Goal: Communication & Community: Answer question/provide support

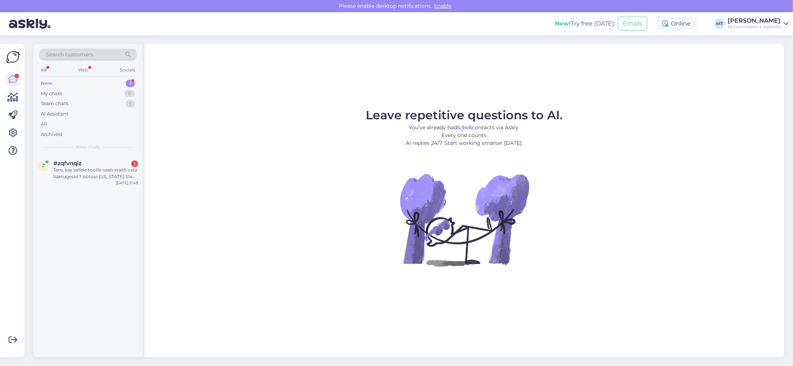
click at [46, 82] on div "New" at bounding box center [46, 83] width 11 height 7
click at [83, 170] on div "Tere, kas sellele toolile saab eraldi osta käetugesid ? öötool FLORIDA 5144 pea…" at bounding box center [95, 173] width 85 height 13
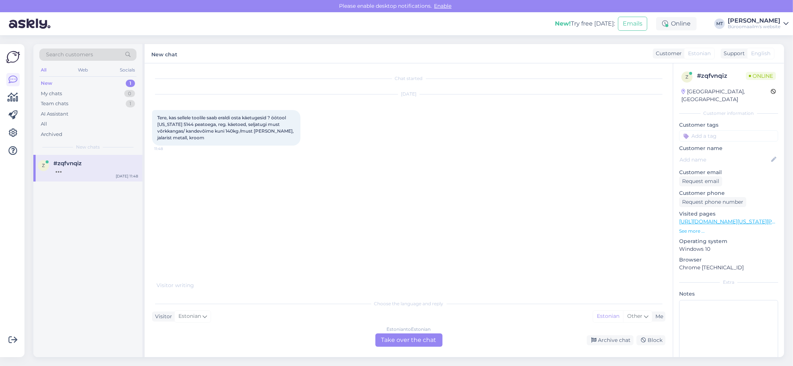
click at [425, 346] on div "Estonian to Estonian Take over the chat" at bounding box center [408, 340] width 67 height 13
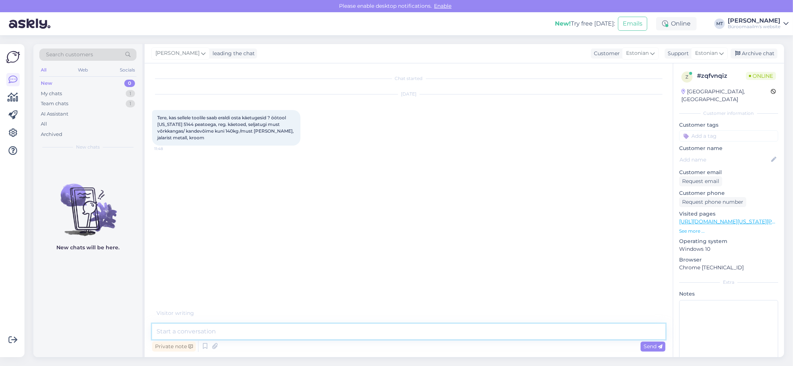
click at [211, 332] on textarea at bounding box center [408, 332] width 513 height 16
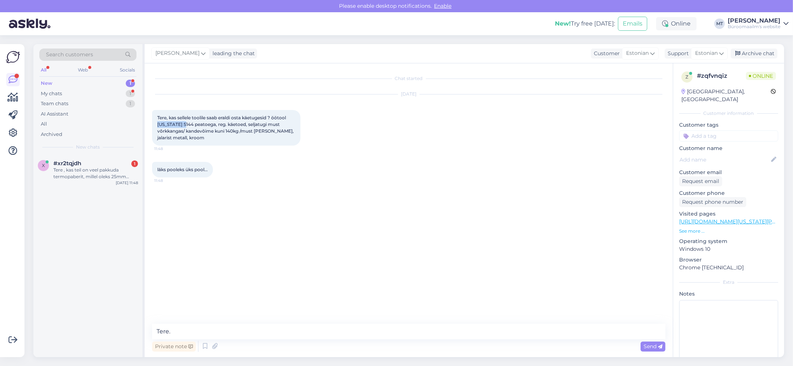
drag, startPoint x: 189, startPoint y: 123, endPoint x: 155, endPoint y: 126, distance: 33.9
click at [155, 126] on div "Tere, kas sellele toolile saab eraldi osta käetugesid ? öötool FLORIDA 5144 pea…" at bounding box center [226, 128] width 148 height 36
click at [223, 334] on textarea "Tere." at bounding box center [408, 332] width 513 height 16
type textarea "Tere. Saan uurida. Vastusega läheb aega. Kas saan vastata e-mailile ?"
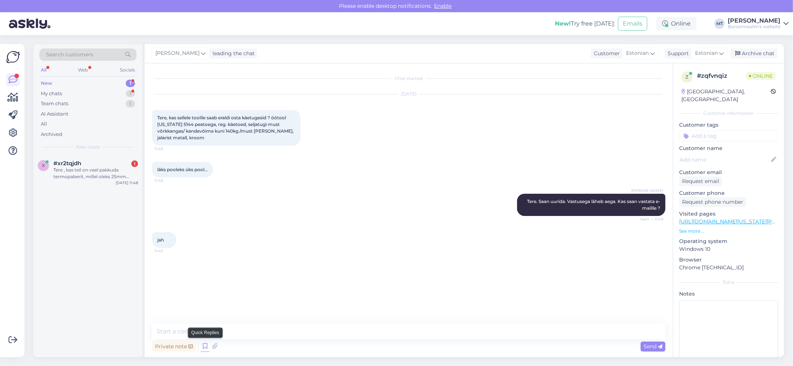
click at [205, 342] on icon at bounding box center [205, 346] width 9 height 11
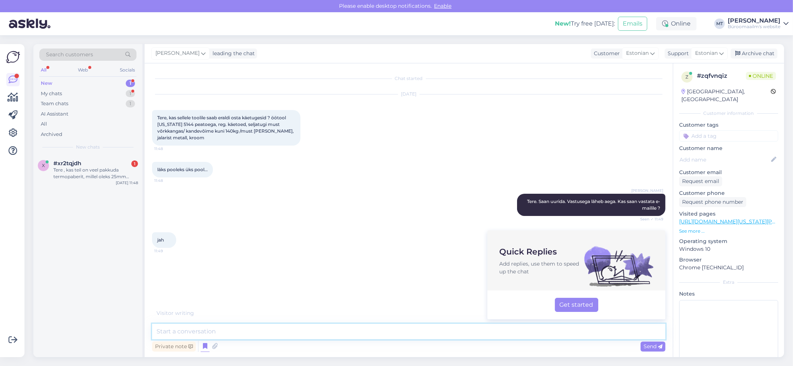
click at [237, 332] on textarea at bounding box center [408, 332] width 513 height 16
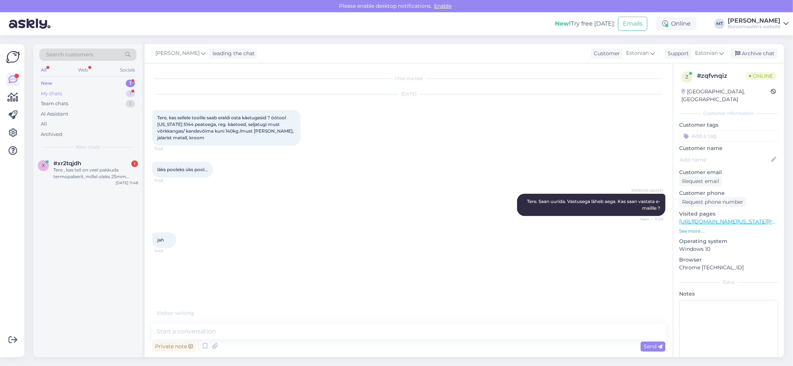
click at [54, 93] on div "My chats" at bounding box center [51, 93] width 21 height 7
drag, startPoint x: 69, startPoint y: 170, endPoint x: 92, endPoint y: 199, distance: 36.9
click at [68, 170] on div "jah" at bounding box center [95, 170] width 85 height 7
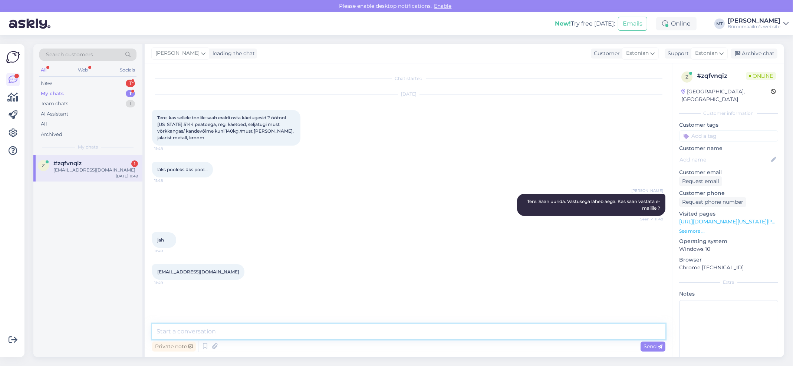
click at [211, 333] on textarea at bounding box center [408, 332] width 513 height 16
type textarea "Aitäh."
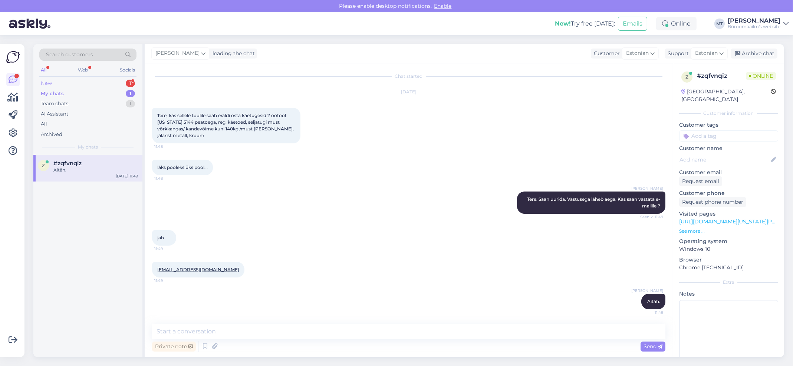
click at [50, 83] on div "New" at bounding box center [46, 83] width 11 height 7
click at [79, 173] on div "Tere , kas teil on veel pakkuda termopaberit, millel oleks 25mm südamik? kodule…" at bounding box center [95, 173] width 85 height 13
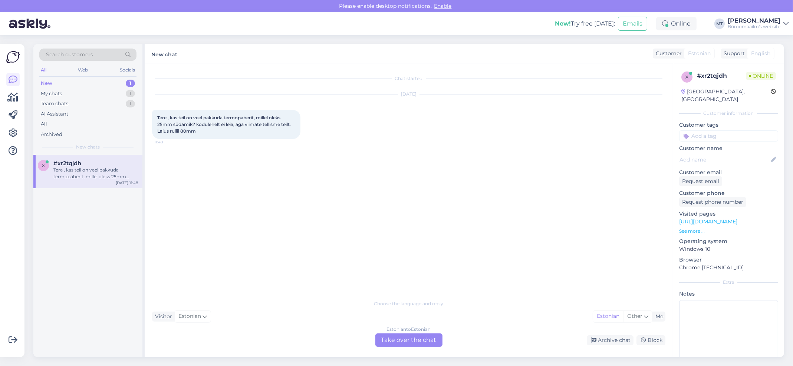
scroll to position [0, 0]
click at [412, 338] on div "Estonian to Estonian Take over the chat" at bounding box center [408, 340] width 67 height 13
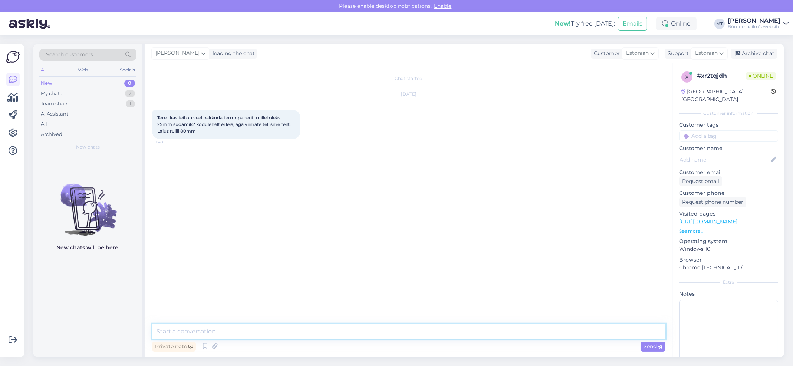
click at [198, 330] on textarea at bounding box center [408, 332] width 513 height 16
type textarea "t"
click at [175, 333] on textarea "tere. termopaberit" at bounding box center [408, 332] width 513 height 16
type textarea "tere. Termopaberit"
click at [50, 96] on div "My chats" at bounding box center [51, 93] width 21 height 7
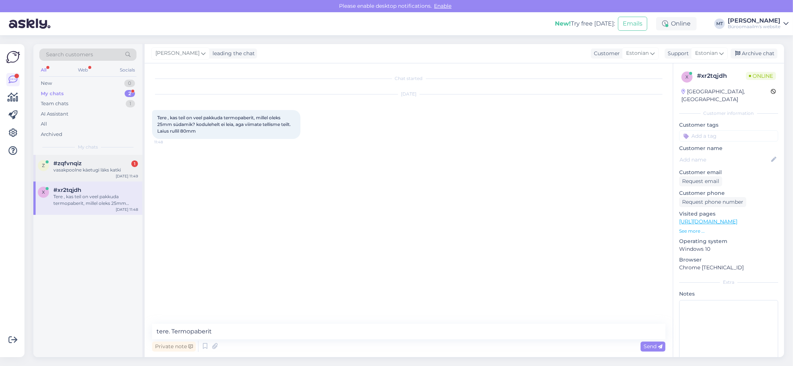
click at [73, 168] on div "vasakpoolne käetugi läks katki" at bounding box center [95, 170] width 85 height 7
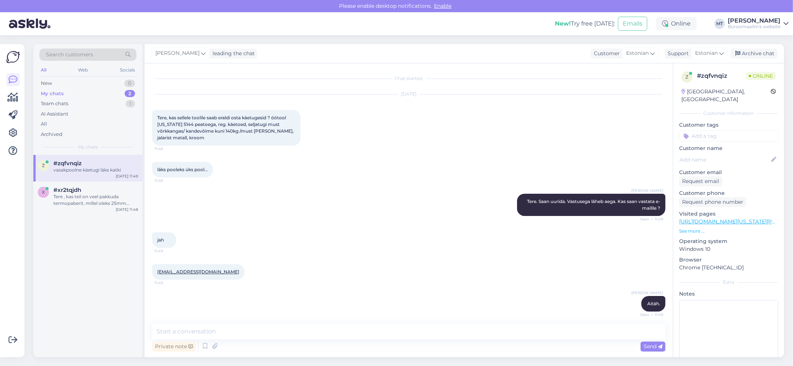
scroll to position [34, 0]
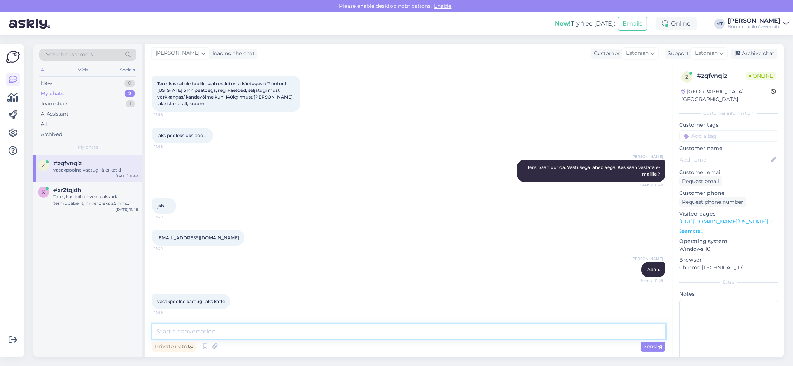
click at [204, 334] on textarea at bounding box center [408, 332] width 513 height 16
type textarea "Selge, aitäh."
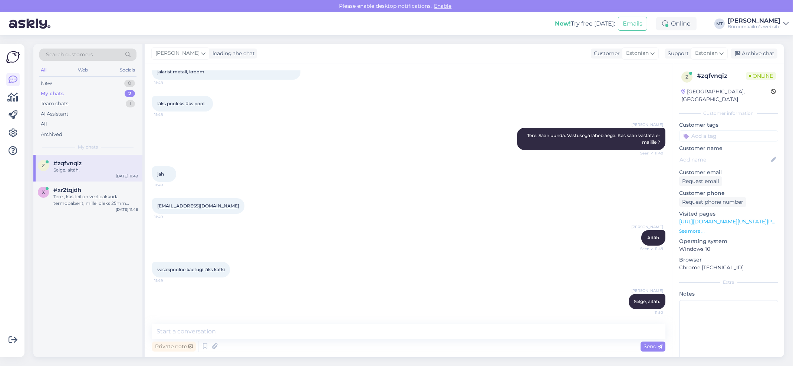
click at [51, 94] on div "My chats" at bounding box center [52, 93] width 23 height 7
click at [76, 194] on div "Tere , kas teil on veel pakkuda termopaberit, millel oleks 25mm südamik? kodule…" at bounding box center [95, 200] width 85 height 13
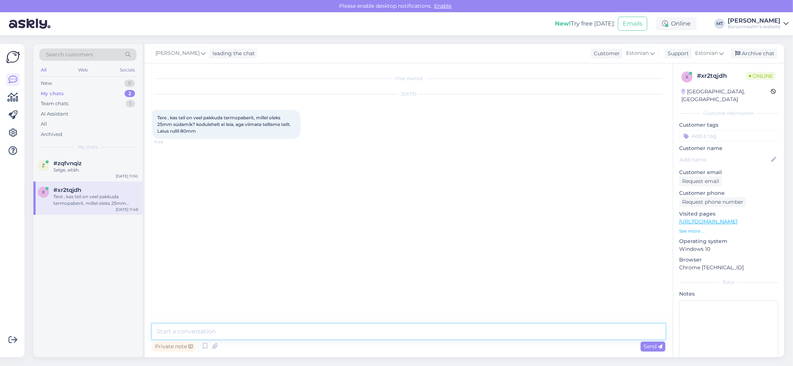
click at [218, 327] on textarea at bounding box center [408, 332] width 513 height 16
click at [216, 324] on textarea "Tere." at bounding box center [408, 332] width 513 height 16
paste textarea "https://www.byroomaailm.ee/termopaber-kassapaber-80mm-x75mm-73meetrit-x12mm-sud…"
click at [337, 337] on textarea "Tere. 80 mm termpopaberit on ainult üks variant https://www.byroomaailm.ee/term…" at bounding box center [408, 327] width 513 height 24
type textarea "Tere. 80 mm termpopaberit on ainult üks variant https://www.byroomaailm.ee/term…"
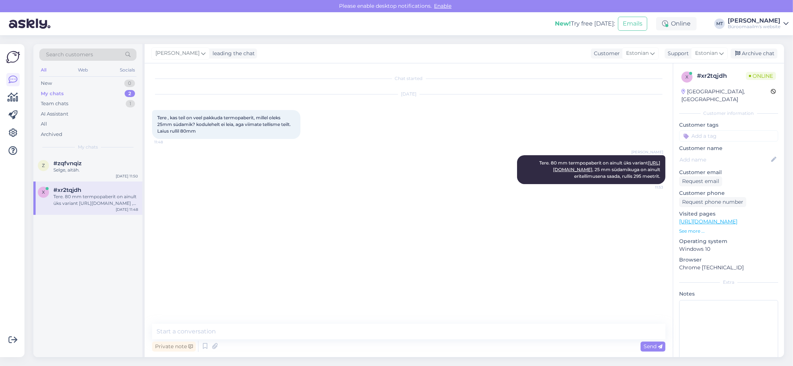
click at [55, 93] on div "My chats" at bounding box center [52, 93] width 23 height 7
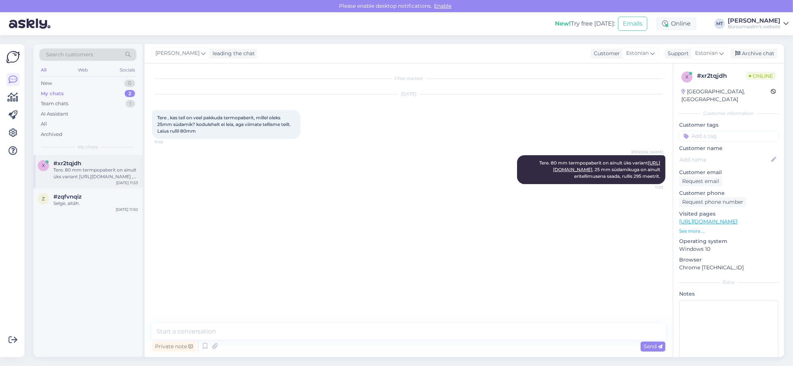
click at [72, 167] on div "Tere. 80 mm termpopaberit on ainult üks variant https://www.byroomaailm.ee/term…" at bounding box center [95, 173] width 85 height 13
click at [68, 202] on div "Selge, aitäh." at bounding box center [95, 203] width 85 height 7
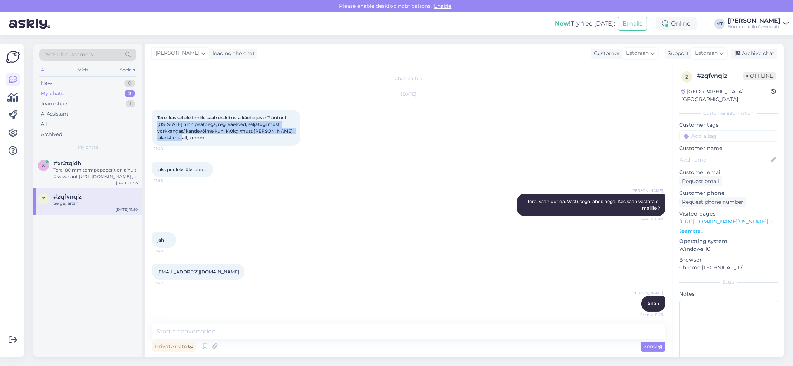
drag, startPoint x: 158, startPoint y: 125, endPoint x: 197, endPoint y: 135, distance: 40.8
click at [197, 135] on div "Tere, kas sellele toolile saab eraldi osta käetugesid ? öötool FLORIDA 5144 pea…" at bounding box center [226, 128] width 148 height 36
copy span "FLORIDA 5144 peatoega, reg. käetoed, seljatugi must võrkkangas/ kandevõime kuni…"
click at [51, 92] on div "My chats" at bounding box center [52, 93] width 23 height 7
click at [71, 171] on div "Tere. 80 mm termpopaberit on ainult üks variant https://www.byroomaailm.ee/term…" at bounding box center [95, 173] width 85 height 13
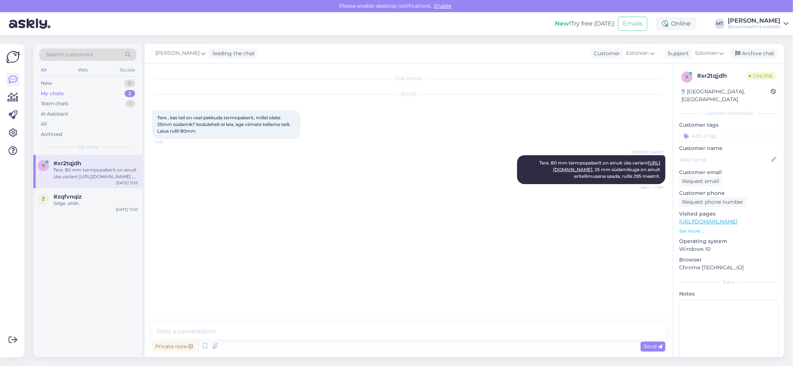
click at [86, 169] on div "Tere. 80 mm termpopaberit on ainult üks variant https://www.byroomaailm.ee/term…" at bounding box center [95, 173] width 85 height 13
click at [758, 52] on div "Archive chat" at bounding box center [753, 54] width 47 height 10
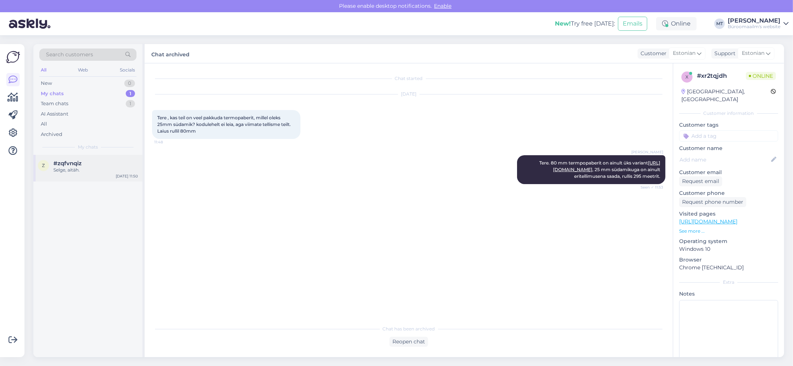
click at [65, 162] on span "#zqfvnqiz" at bounding box center [67, 163] width 28 height 7
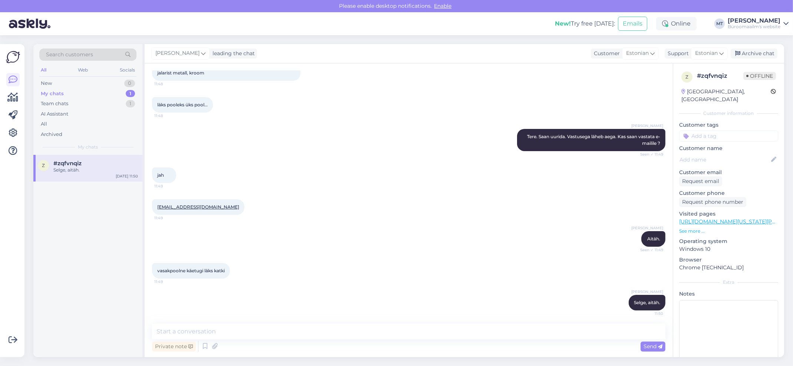
scroll to position [66, 0]
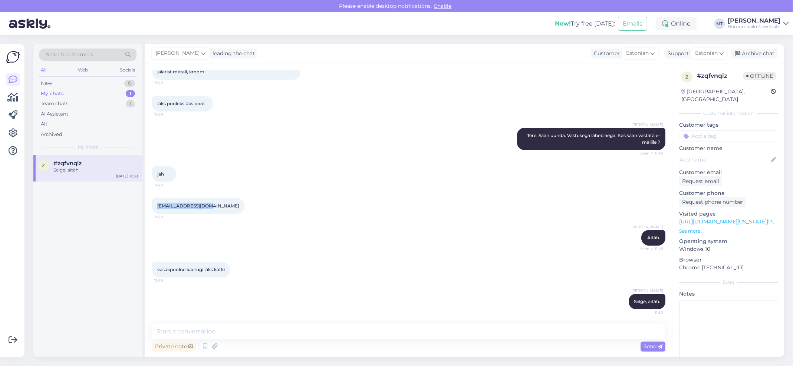
drag, startPoint x: 211, startPoint y: 207, endPoint x: 156, endPoint y: 211, distance: 55.7
click at [156, 211] on div "tenoterou@gmail.com 11:49" at bounding box center [198, 206] width 92 height 16
copy link "tenoterou@gmail.com"
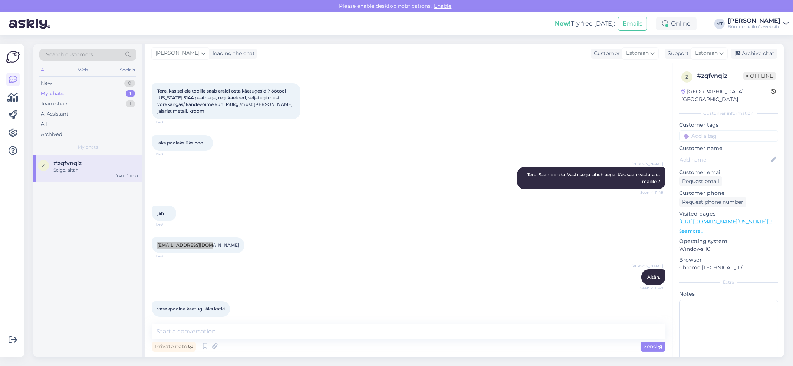
scroll to position [0, 0]
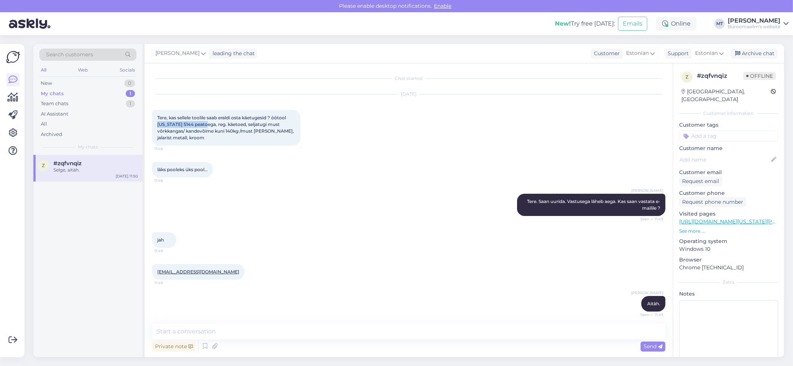
drag, startPoint x: 212, startPoint y: 125, endPoint x: 155, endPoint y: 127, distance: 57.9
click at [155, 127] on div "Tere, kas sellele toolile saab eraldi osta käetugesid ? öötool FLORIDA 5144 pea…" at bounding box center [226, 128] width 148 height 36
click at [199, 148] on div "Oct 7 2025 Tere, kas sellele toolile saab eraldi osta käetugesid ? öötool FLORI…" at bounding box center [408, 119] width 513 height 67
drag, startPoint x: 189, startPoint y: 124, endPoint x: 156, endPoint y: 125, distance: 33.4
click at [156, 125] on div "Tere, kas sellele toolile saab eraldi osta käetugesid ? öötool FLORIDA 5144 pea…" at bounding box center [226, 128] width 148 height 36
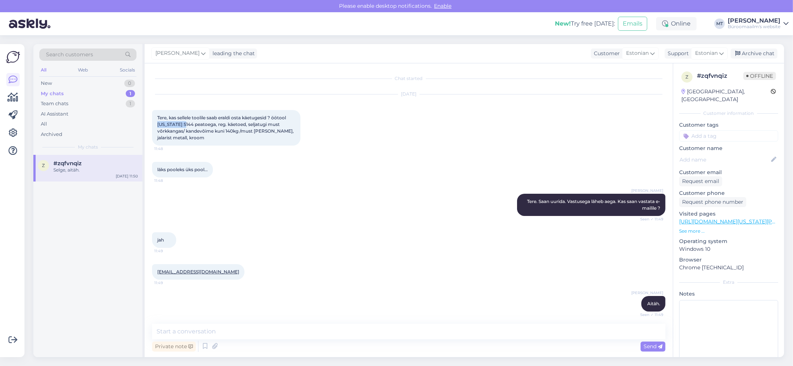
copy span "FLORIDA 5144"
click at [757, 51] on div "Archive chat" at bounding box center [753, 54] width 47 height 10
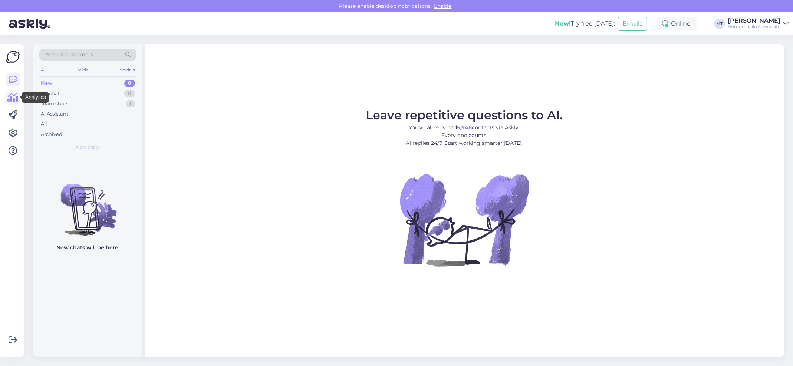
click at [15, 96] on icon at bounding box center [13, 97] width 11 height 9
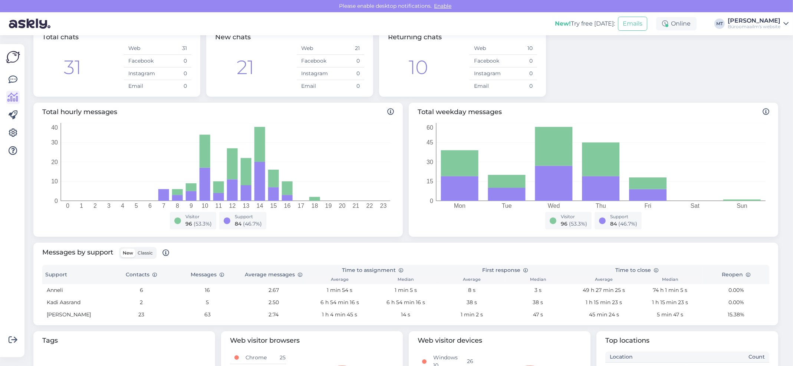
scroll to position [148, 0]
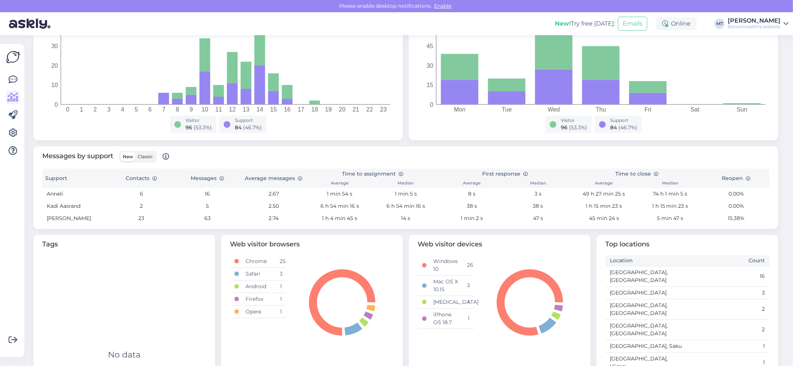
click at [146, 156] on span "Classic" at bounding box center [145, 157] width 15 height 6
click at [135, 152] on input "Classic" at bounding box center [135, 152] width 0 height 0
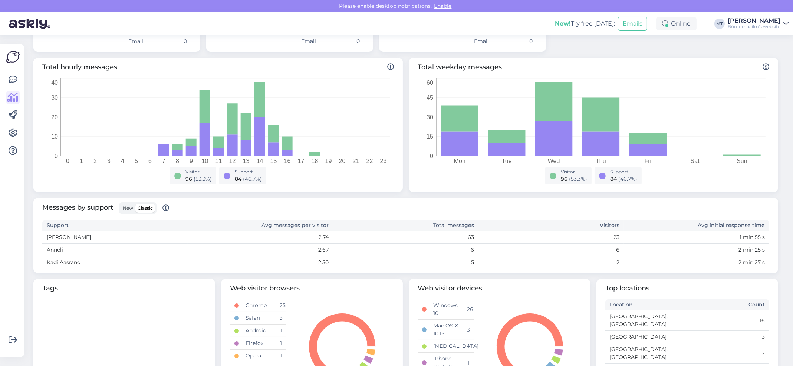
scroll to position [99, 0]
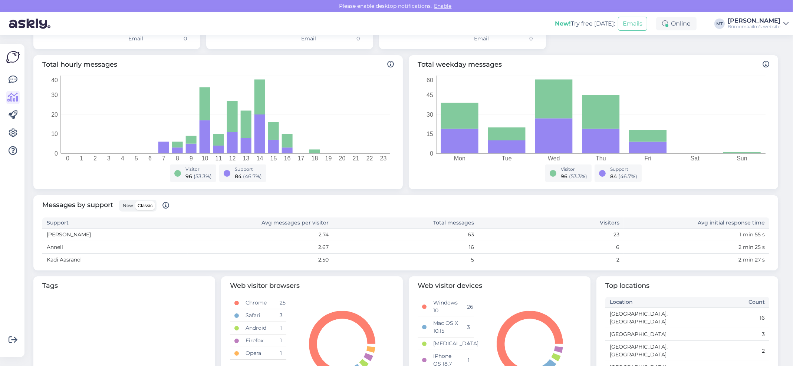
click at [126, 207] on span "New" at bounding box center [128, 206] width 10 height 6
click at [120, 201] on input "New" at bounding box center [120, 201] width 0 height 0
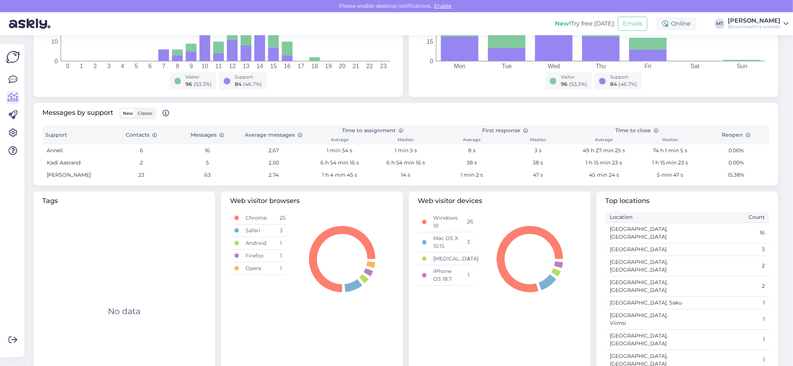
scroll to position [92, 0]
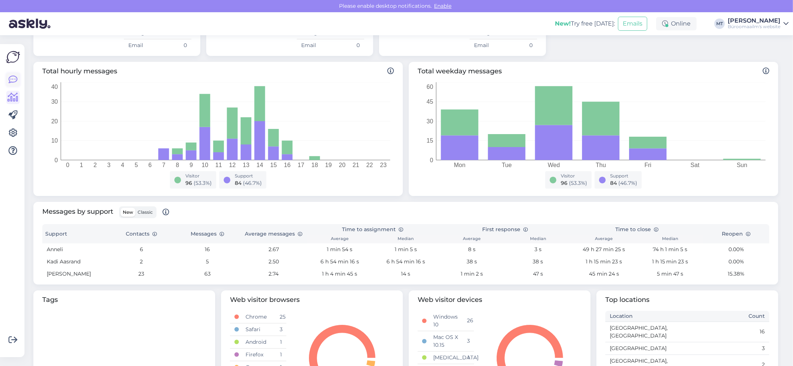
click at [12, 80] on icon at bounding box center [13, 79] width 9 height 9
